Goal: Transaction & Acquisition: Download file/media

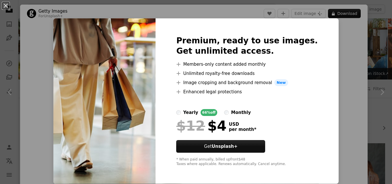
scroll to position [353, 0]
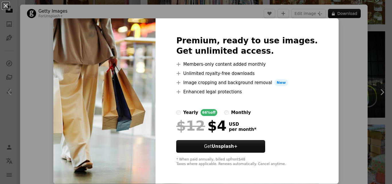
click at [342, 42] on div "An X shape Premium, ready to use images. Get unlimited access. A plus sign Memb…" at bounding box center [196, 92] width 392 height 184
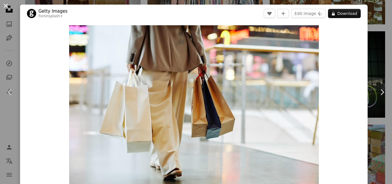
click at [9, 9] on button "An X shape" at bounding box center [5, 5] width 7 height 7
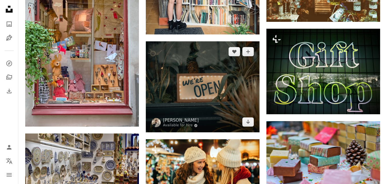
click at [234, 75] on img at bounding box center [203, 86] width 114 height 91
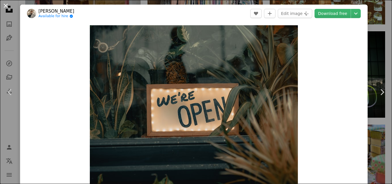
click at [7, 6] on button "An X shape" at bounding box center [5, 5] width 7 height 7
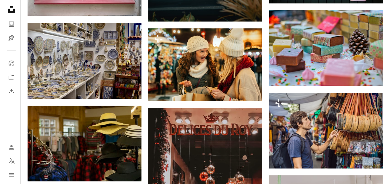
scroll to position [466, 0]
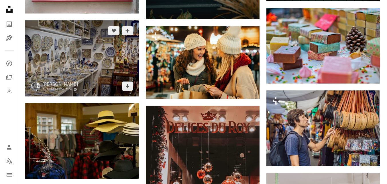
click at [101, 58] on img at bounding box center [82, 58] width 114 height 76
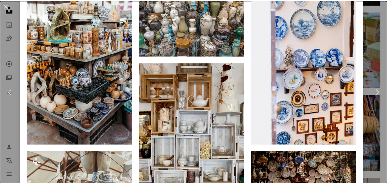
scroll to position [498, 0]
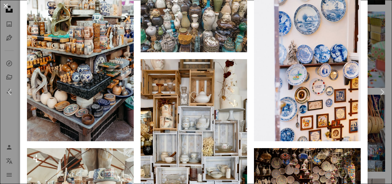
click at [4, 5] on button "An X shape" at bounding box center [5, 5] width 7 height 7
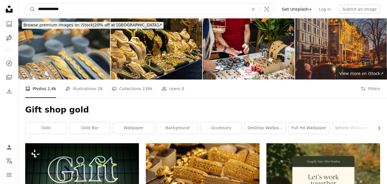
click at [96, 12] on input "**********" at bounding box center [141, 9] width 212 height 11
type input "*********"
click at [26, 4] on button "A magnifying glass" at bounding box center [31, 9] width 10 height 11
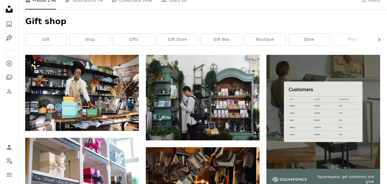
scroll to position [84, 0]
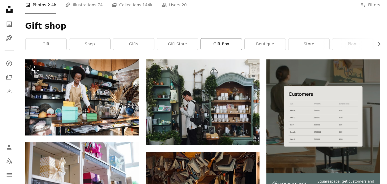
click at [221, 42] on link "gift box" at bounding box center [221, 43] width 41 height 11
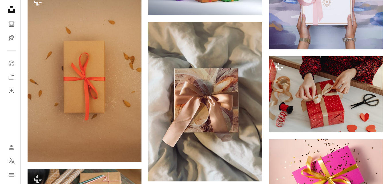
scroll to position [358, 0]
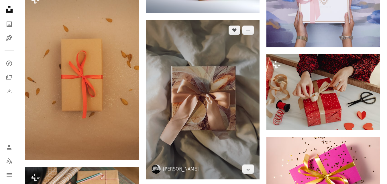
click at [236, 112] on img at bounding box center [203, 99] width 114 height 159
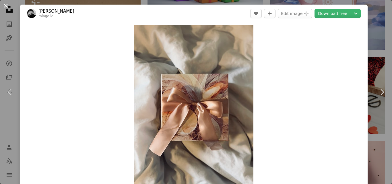
click at [6, 5] on button "An X shape" at bounding box center [5, 5] width 7 height 7
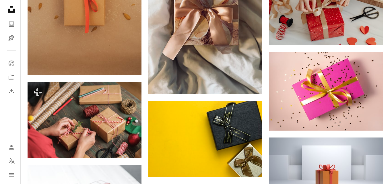
scroll to position [447, 0]
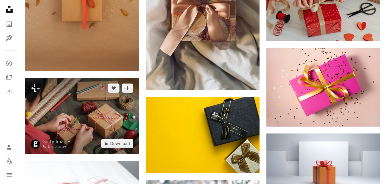
click at [134, 121] on img at bounding box center [82, 116] width 114 height 76
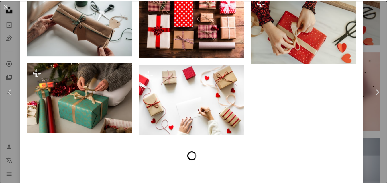
scroll to position [816, 0]
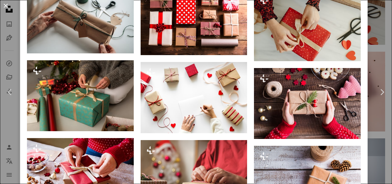
click at [3, 4] on button "An X shape" at bounding box center [5, 5] width 7 height 7
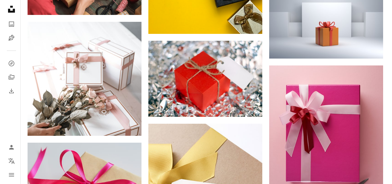
scroll to position [588, 0]
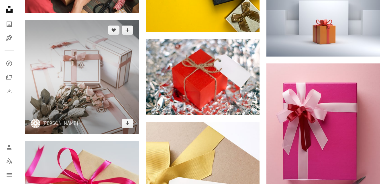
click at [127, 95] on img at bounding box center [82, 77] width 114 height 114
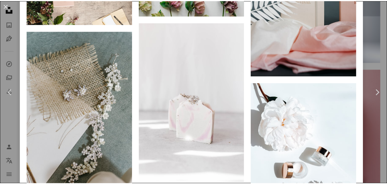
scroll to position [2269, 0]
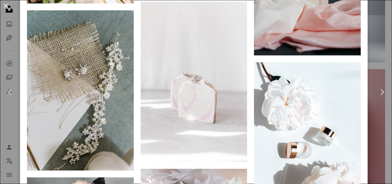
click at [5, 5] on button "An X shape" at bounding box center [5, 5] width 7 height 7
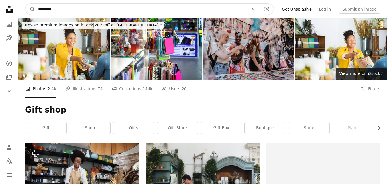
click at [156, 6] on input "*********" at bounding box center [141, 9] width 212 height 11
type input "**********"
click at [26, 4] on button "A magnifying glass" at bounding box center [31, 9] width 10 height 11
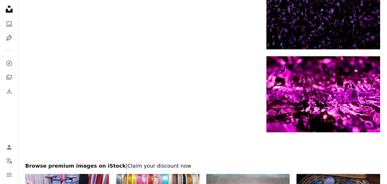
scroll to position [846, 0]
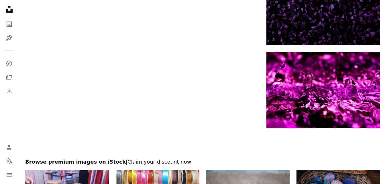
click at [387, 135] on div at bounding box center [202, 143] width 369 height 30
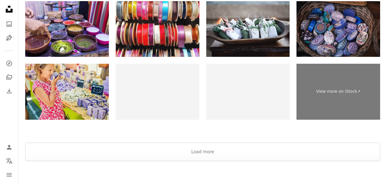
scroll to position [0, 0]
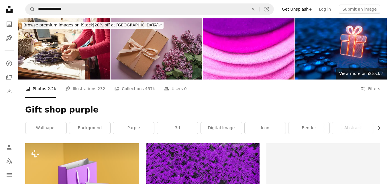
click at [169, 60] on img at bounding box center [157, 48] width 92 height 61
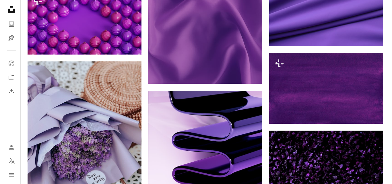
scroll to position [602, 0]
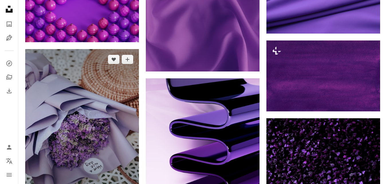
click at [116, 129] on img at bounding box center [82, 125] width 114 height 152
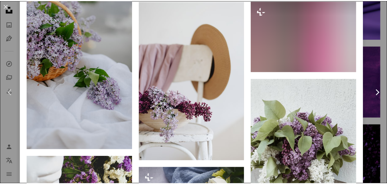
scroll to position [1087, 0]
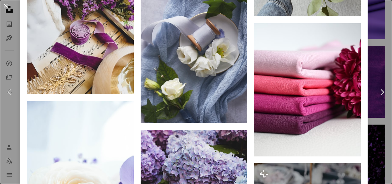
click at [7, 6] on button "An X shape" at bounding box center [5, 5] width 7 height 7
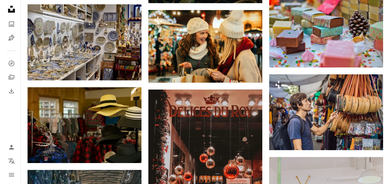
scroll to position [484, 0]
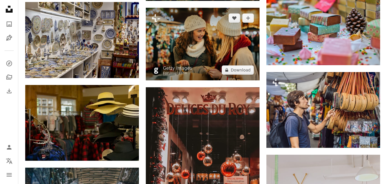
click at [190, 66] on img at bounding box center [203, 44] width 114 height 72
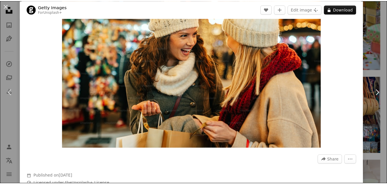
scroll to position [46, 0]
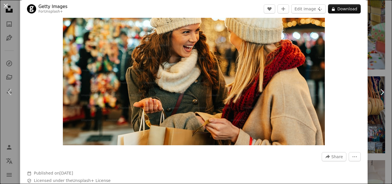
click at [6, 8] on button "An X shape" at bounding box center [5, 5] width 7 height 7
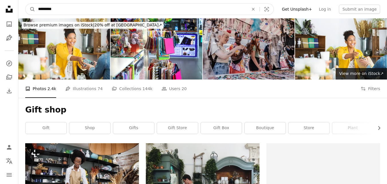
click at [160, 10] on input "*********" at bounding box center [141, 9] width 212 height 11
type input "*"
type input "****"
click at [26, 4] on button "A magnifying glass" at bounding box center [31, 9] width 10 height 11
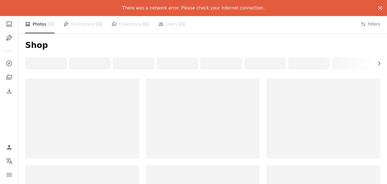
click at [379, 6] on icon "An X shape" at bounding box center [380, 8] width 7 height 7
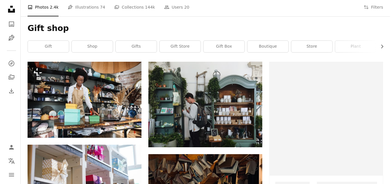
scroll to position [97, 0]
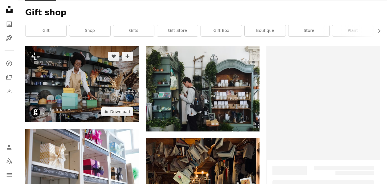
click at [79, 84] on img at bounding box center [82, 84] width 114 height 76
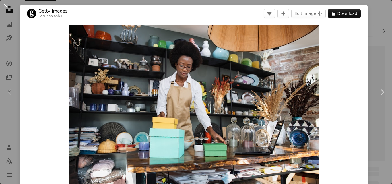
click at [8, 7] on button "An X shape" at bounding box center [5, 5] width 7 height 7
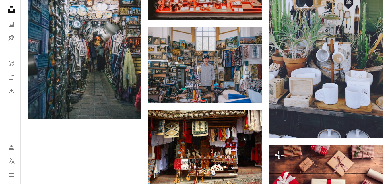
scroll to position [705, 0]
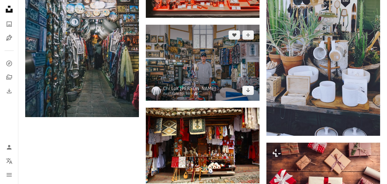
click at [176, 64] on img at bounding box center [203, 63] width 114 height 76
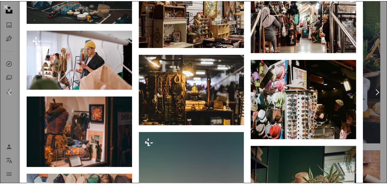
scroll to position [2202, 0]
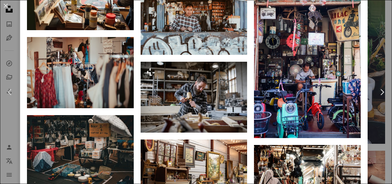
click at [383, 128] on div "An X shape Chevron left Chevron right Chi Lok [PERSON_NAME] Available for hire …" at bounding box center [196, 92] width 392 height 184
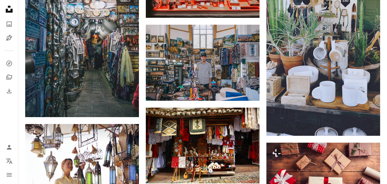
drag, startPoint x: 384, startPoint y: 128, endPoint x: 379, endPoint y: 137, distance: 9.7
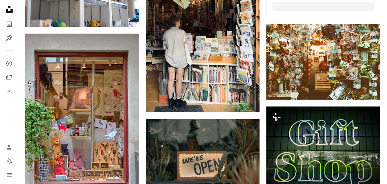
scroll to position [231, 0]
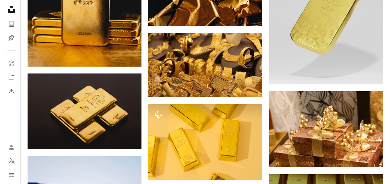
scroll to position [515, 0]
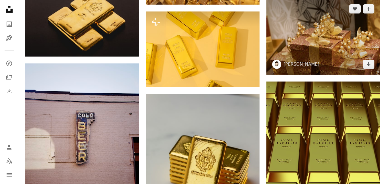
click at [334, 43] on img at bounding box center [324, 37] width 114 height 76
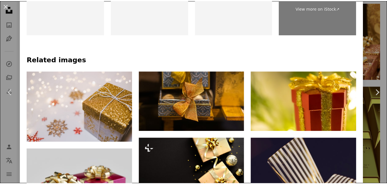
scroll to position [263, 0]
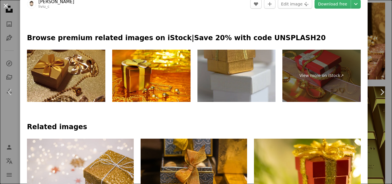
click at [5, 5] on button "An X shape" at bounding box center [5, 5] width 7 height 7
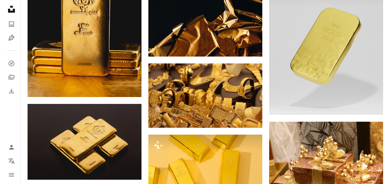
scroll to position [414, 0]
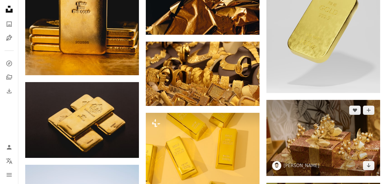
click at [331, 142] on img at bounding box center [324, 138] width 114 height 76
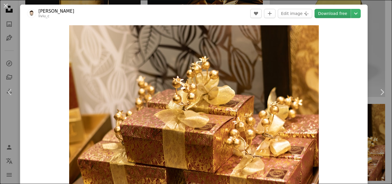
click at [329, 11] on link "Download free" at bounding box center [332, 13] width 36 height 9
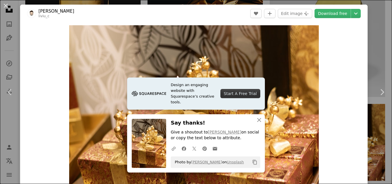
click at [314, 18] on header "[PERSON_NAME] liviu_c A heart A plus sign Edit image Plus sign for Unsplash+ Do…" at bounding box center [193, 14] width 347 height 18
